Goal: Task Accomplishment & Management: Manage account settings

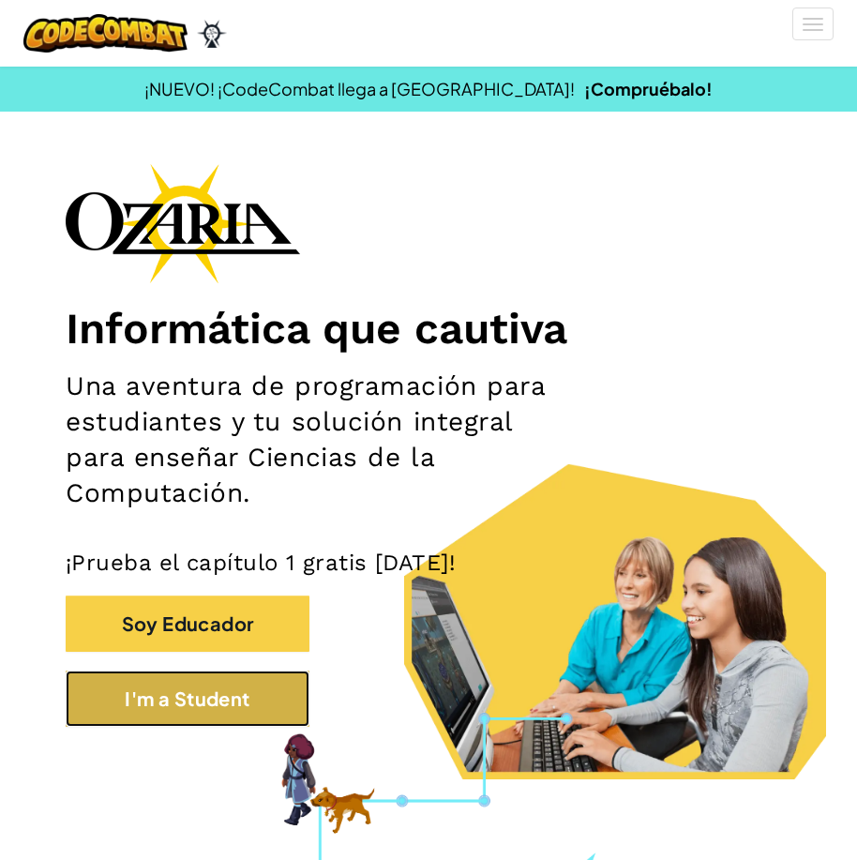
click at [188, 684] on button "I'm a Student" at bounding box center [188, 698] width 244 height 56
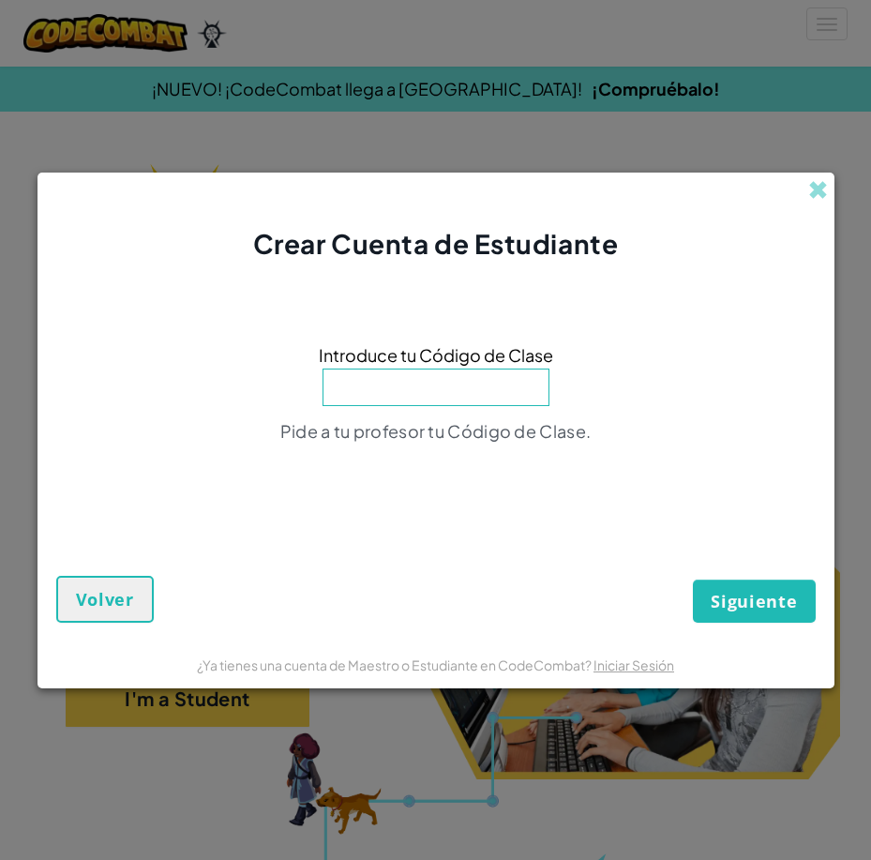
click at [804, 180] on div "Crear Cuenta de Estudiante" at bounding box center [435, 217] width 797 height 90
click at [806, 187] on div "Crear Cuenta de Estudiante" at bounding box center [435, 217] width 797 height 90
click at [811, 180] on span at bounding box center [818, 190] width 20 height 20
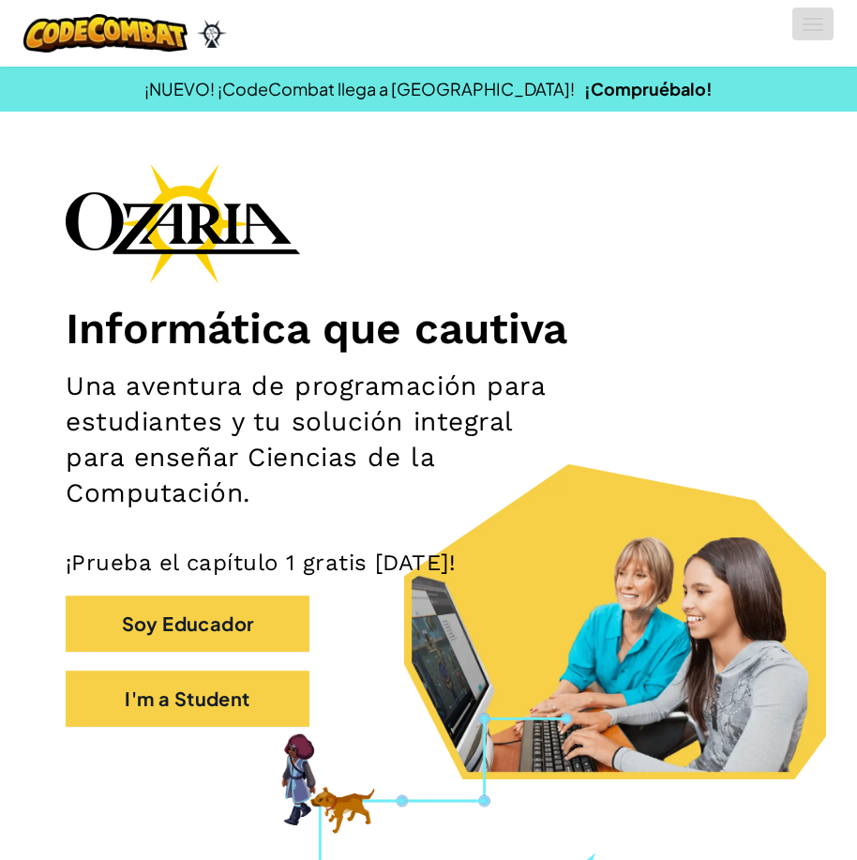
click at [806, 25] on button "Cambiar modo de navegación" at bounding box center [812, 23] width 41 height 33
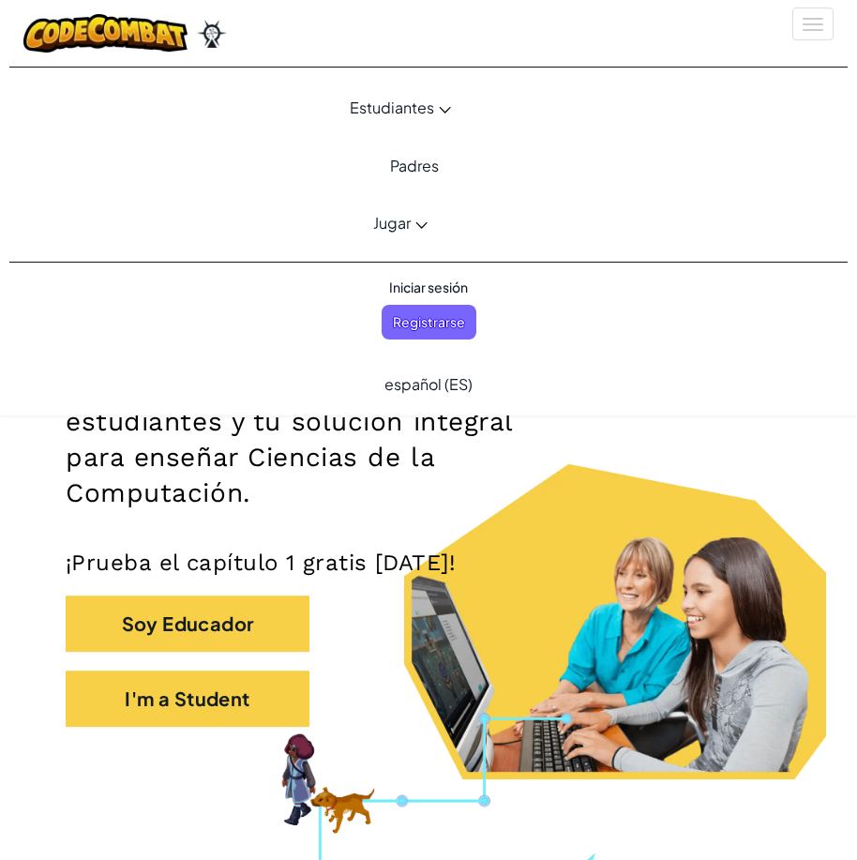
click at [452, 272] on span "Iniciar sesión" at bounding box center [428, 287] width 101 height 35
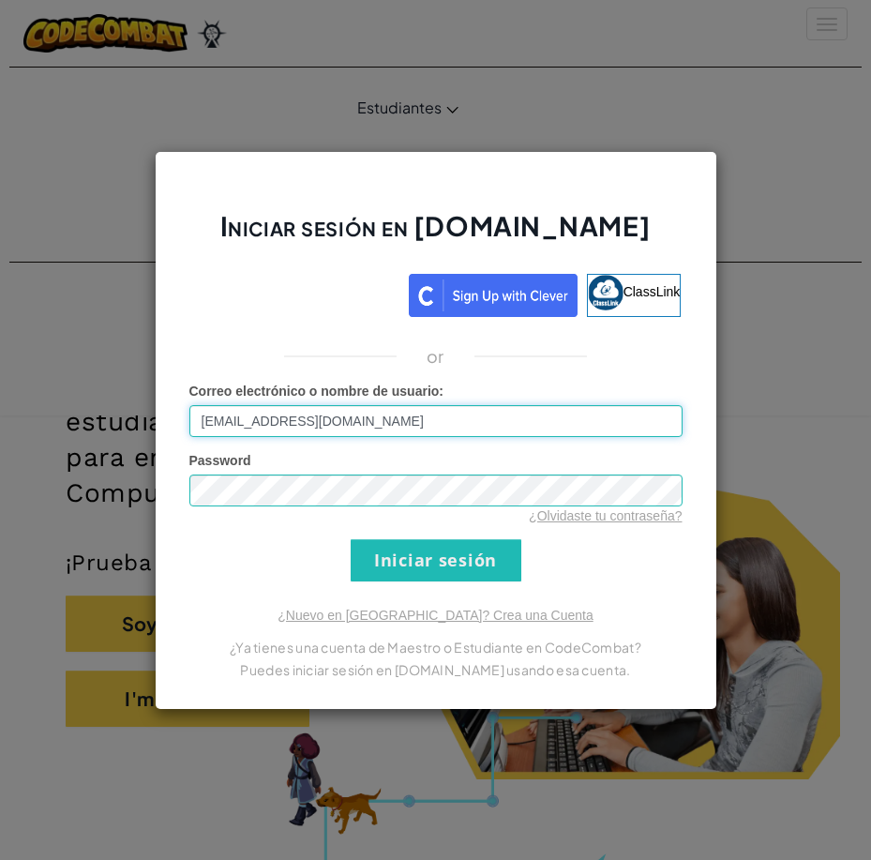
click at [405, 432] on input "[EMAIL_ADDRESS][DOMAIN_NAME]" at bounding box center [435, 421] width 493 height 32
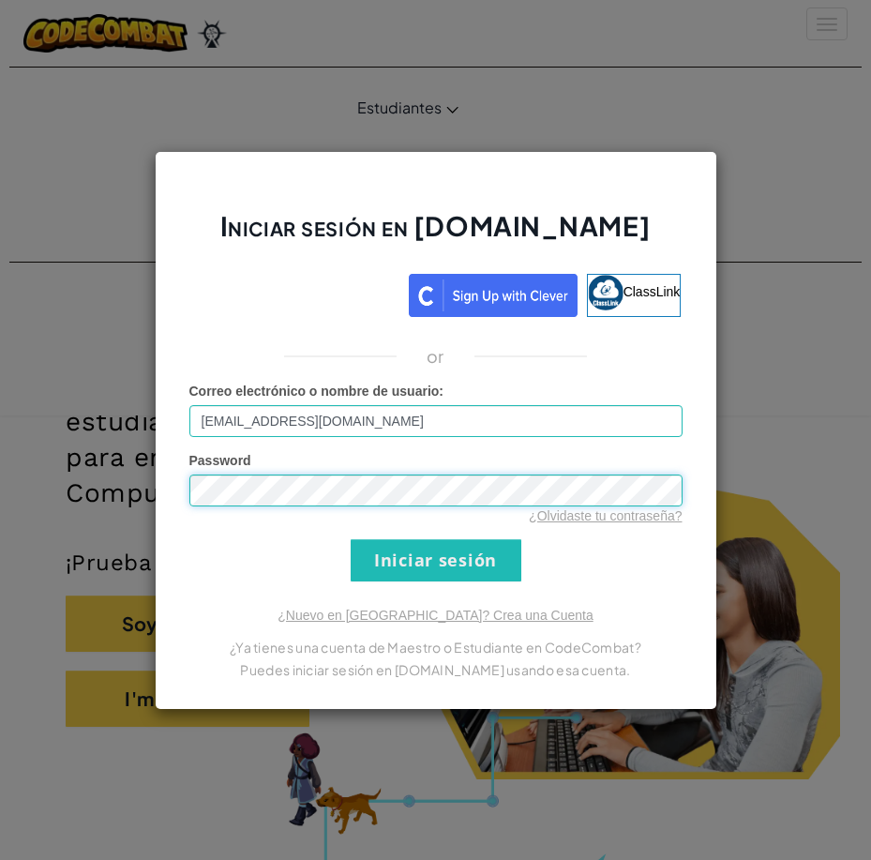
click at [351, 539] on input "Iniciar sesión" at bounding box center [436, 560] width 171 height 42
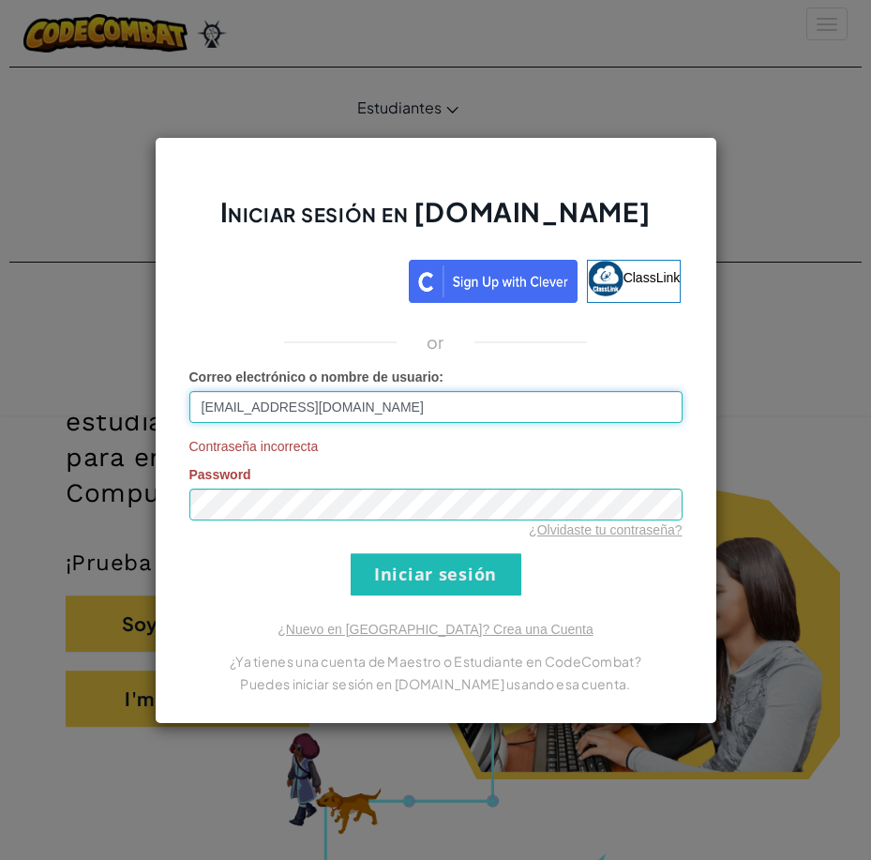
click at [615, 409] on input "[EMAIL_ADDRESS][DOMAIN_NAME]" at bounding box center [435, 407] width 493 height 32
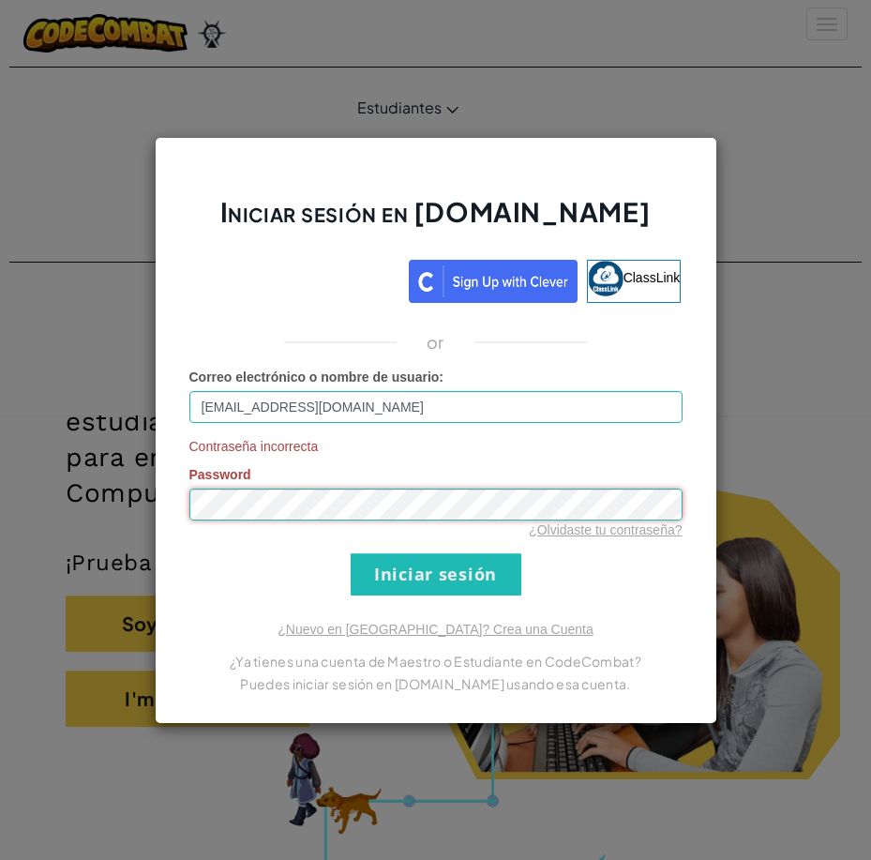
click at [351, 553] on input "Iniciar sesión" at bounding box center [436, 574] width 171 height 42
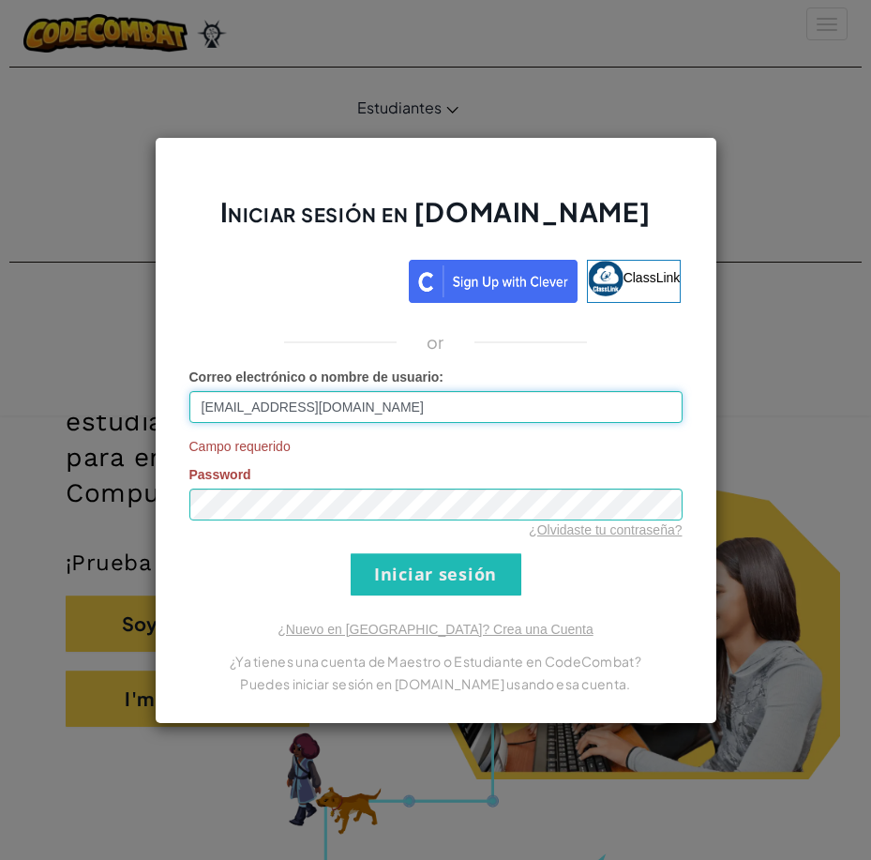
click at [535, 407] on input "[EMAIL_ADDRESS][DOMAIN_NAME]" at bounding box center [435, 407] width 493 height 32
click at [351, 553] on input "Iniciar sesión" at bounding box center [436, 574] width 171 height 42
type input "a"
